Goal: Transaction & Acquisition: Purchase product/service

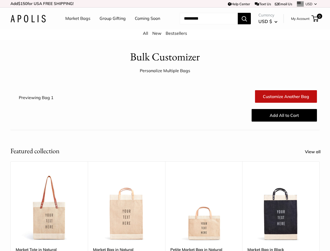
click at [165, 124] on div "Add All to Cart" at bounding box center [191, 115] width 258 height 17
click at [165, 4] on td "Help Center Text Us Email Us *** *** *** *** *** *** *** *** *** *** *** USD US…" at bounding box center [228, 3] width 183 height 7
click at [165, 27] on nav "Market Bags Group Gifting Coming Soon" at bounding box center [117, 18] width 125 height 17
click at [111, 27] on ul "Market Bags Group Gifting Coming Soon" at bounding box center [117, 18] width 104 height 17
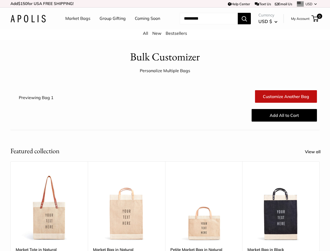
click at [203, 24] on input "Search..." at bounding box center [209, 18] width 58 height 11
click at [165, 201] on div "Upgrade: Next Day Fulfillment Customizable Text Sturdy & Spill Resistant Best S…" at bounding box center [203, 243] width 77 height 164
click at [165, 209] on div "Upgrade: Next Day Fulfillment Customizable Text Sturdy & Spill Resistant Best S…" at bounding box center [203, 243] width 77 height 164
